Goal: Transaction & Acquisition: Purchase product/service

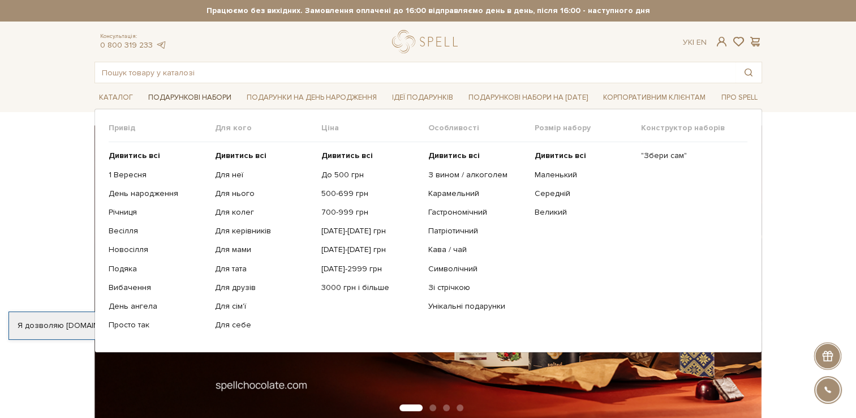
click at [197, 95] on link "Подарункові набори" at bounding box center [190, 98] width 92 height 18
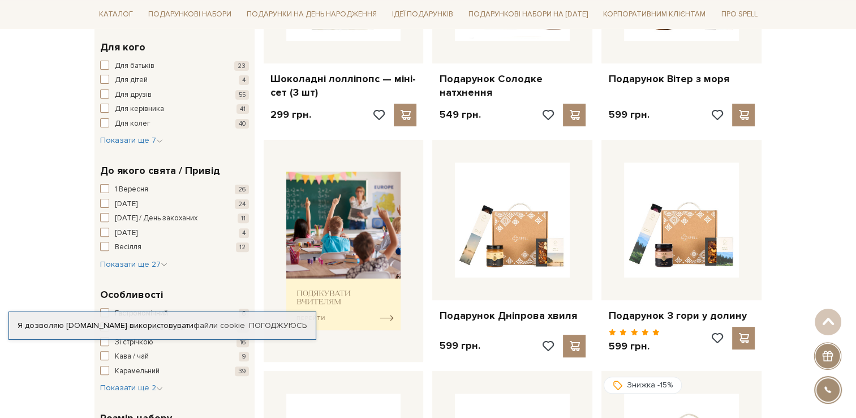
scroll to position [339, 0]
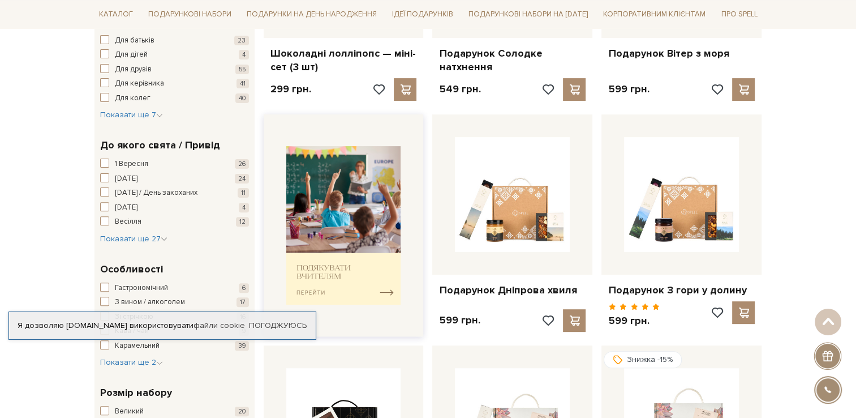
click at [371, 282] on img at bounding box center [343, 225] width 115 height 159
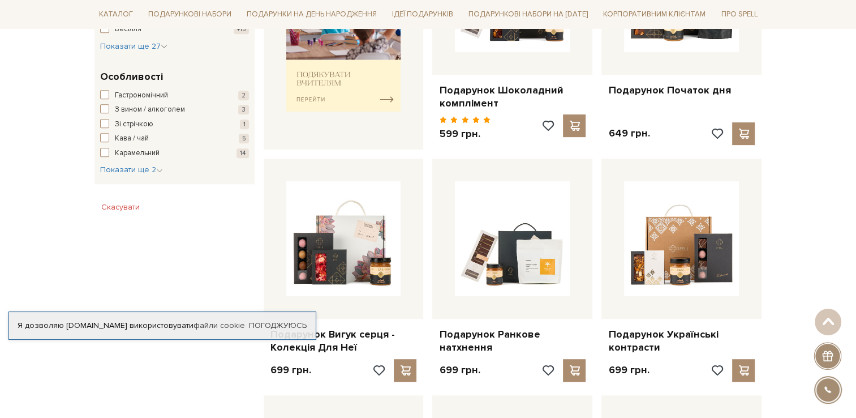
scroll to position [566, 0]
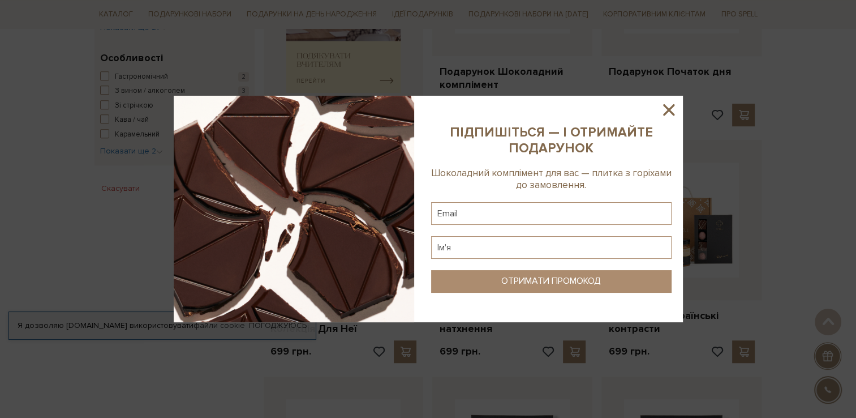
click at [670, 107] on icon at bounding box center [668, 109] width 11 height 11
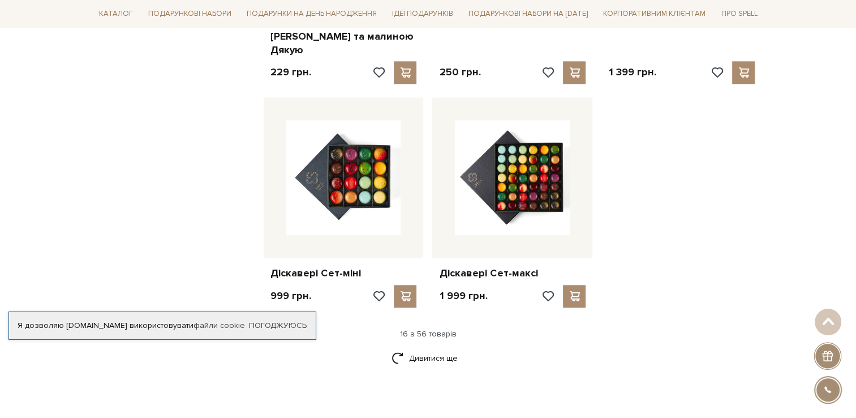
scroll to position [1358, 0]
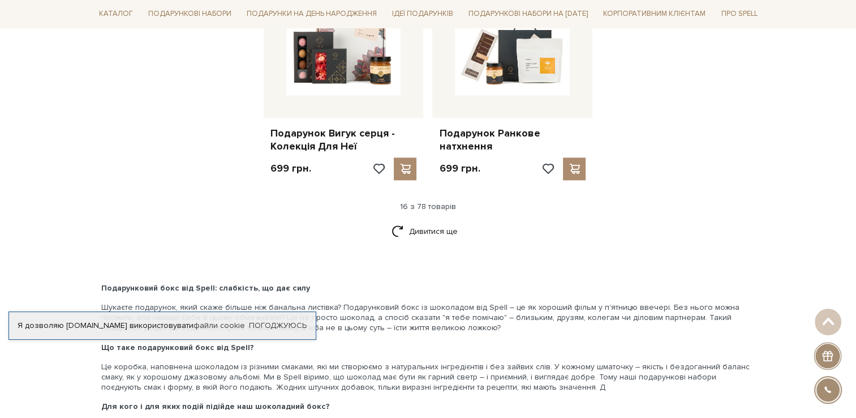
scroll to position [1492, 0]
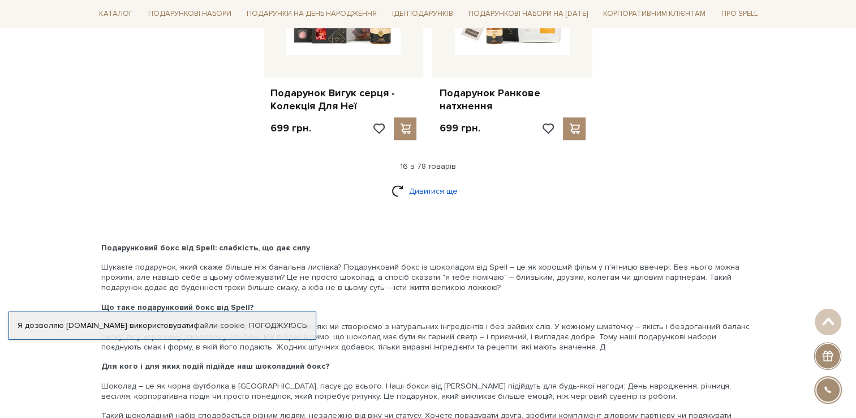
click at [414, 182] on link "Дивитися ще" at bounding box center [428, 191] width 74 height 20
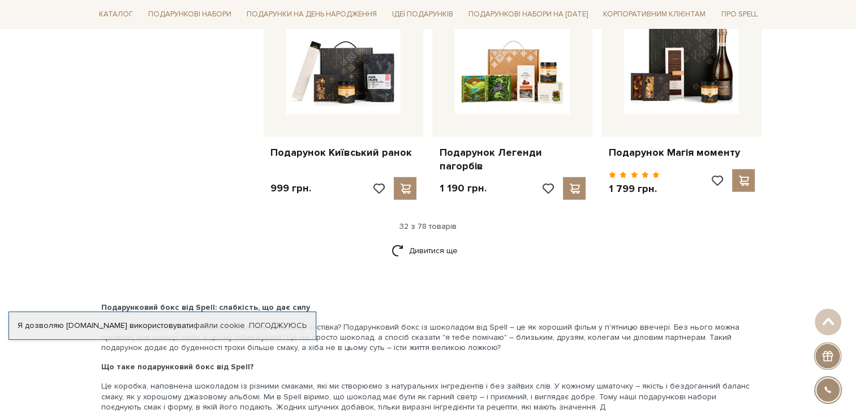
scroll to position [2623, 0]
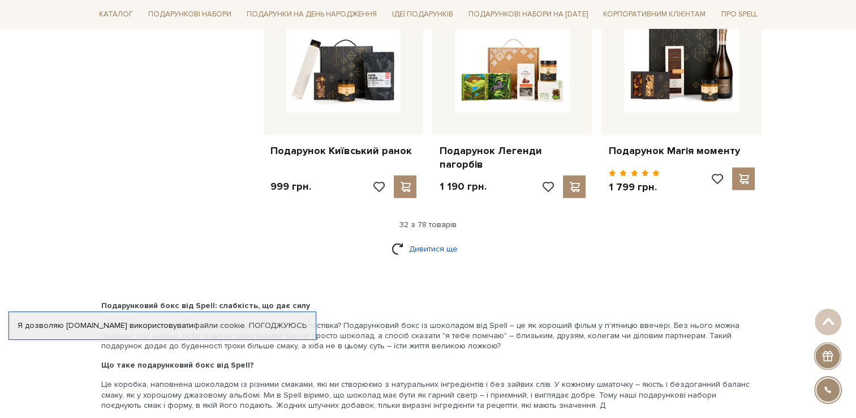
click at [432, 239] on link "Дивитися ще" at bounding box center [428, 249] width 74 height 20
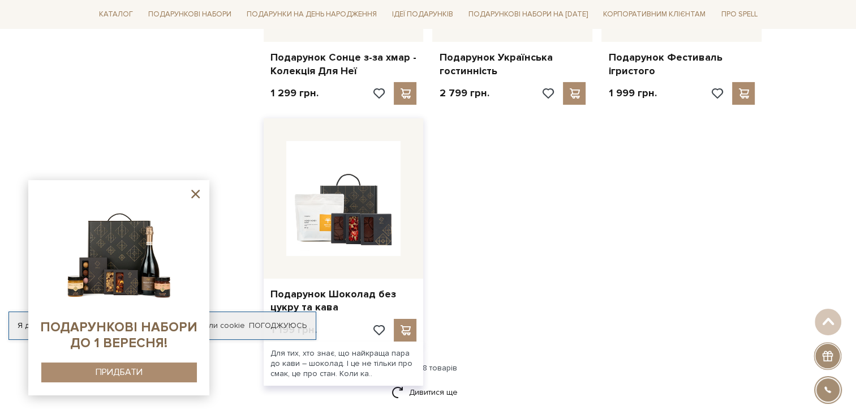
scroll to position [4038, 0]
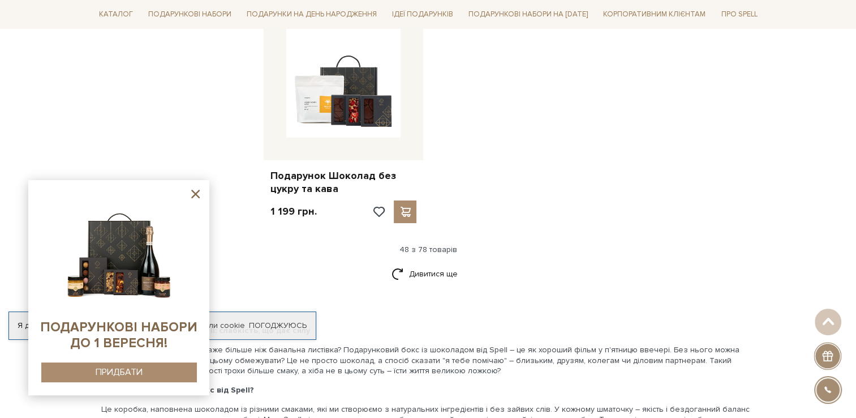
click at [10, 1] on div "Каталог Всі солодощі Дивитись всі" at bounding box center [428, 14] width 856 height 28
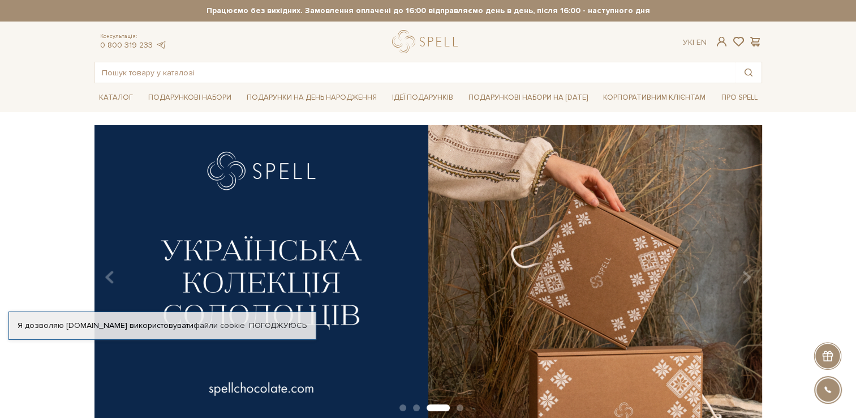
click at [627, 253] on img at bounding box center [428, 273] width 668 height 296
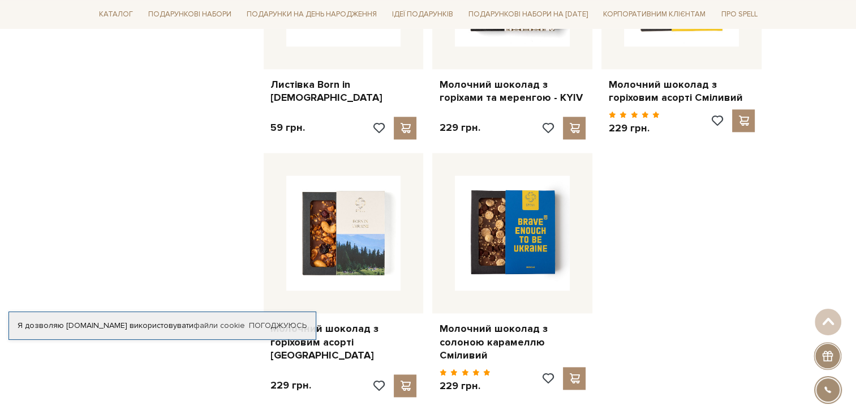
scroll to position [1414, 0]
